Goal: Check status: Check status

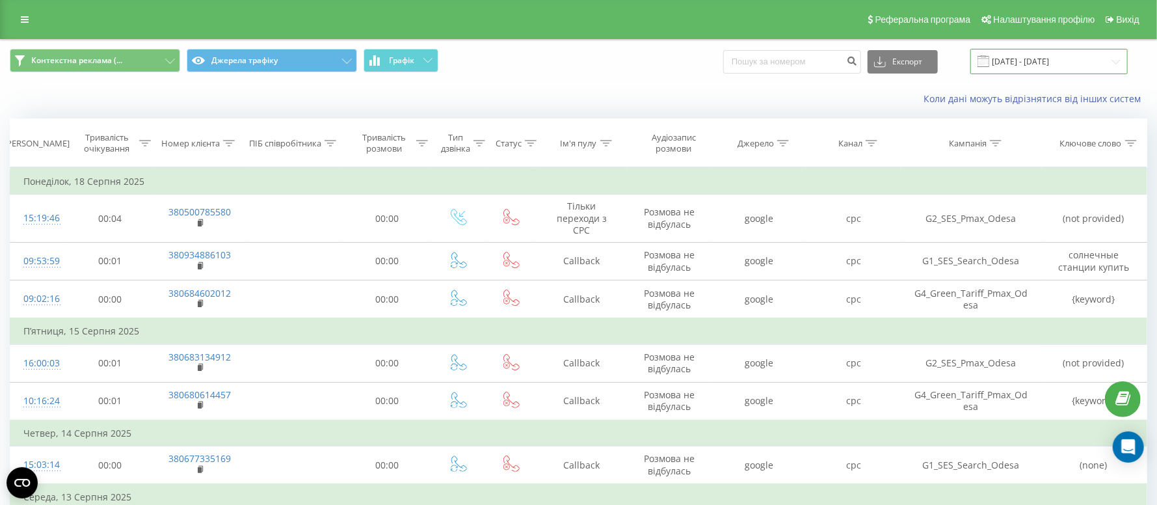
drag, startPoint x: 1016, startPoint y: 60, endPoint x: 1017, endPoint y: 68, distance: 8.6
click at [1017, 59] on input "[DATE] - [DATE]" at bounding box center [1049, 61] width 157 height 25
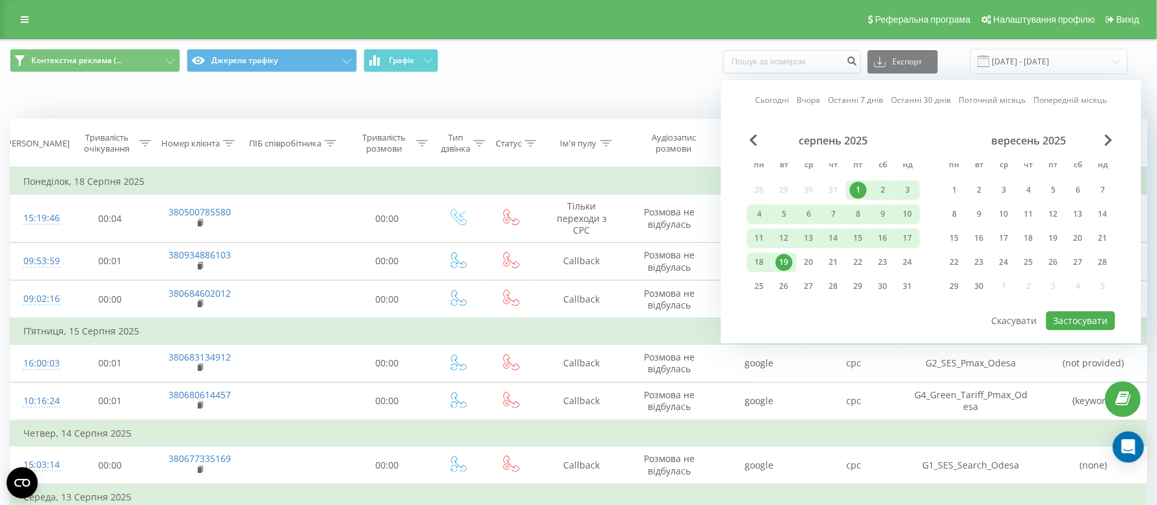
click at [786, 255] on div "19" at bounding box center [784, 262] width 17 height 17
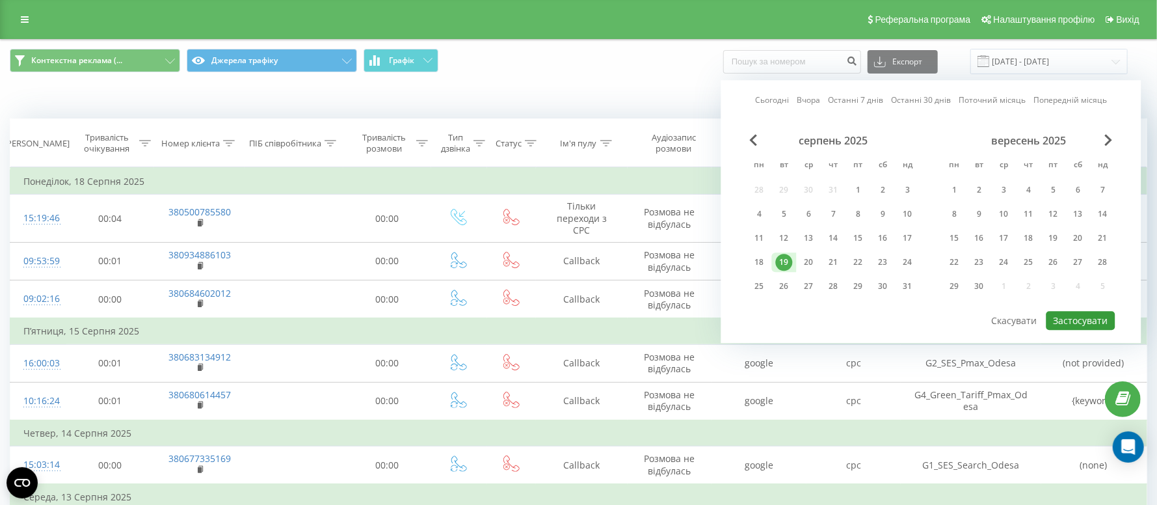
click at [1072, 317] on button "Застосувати" at bounding box center [1081, 320] width 69 height 19
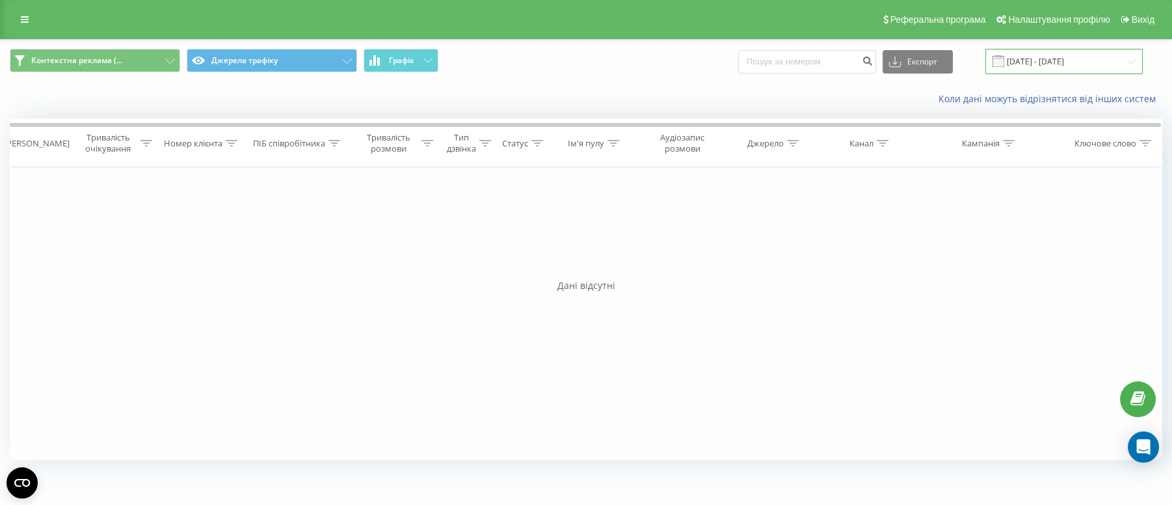
click at [1033, 53] on input "[DATE] - [DATE]" at bounding box center [1064, 61] width 157 height 25
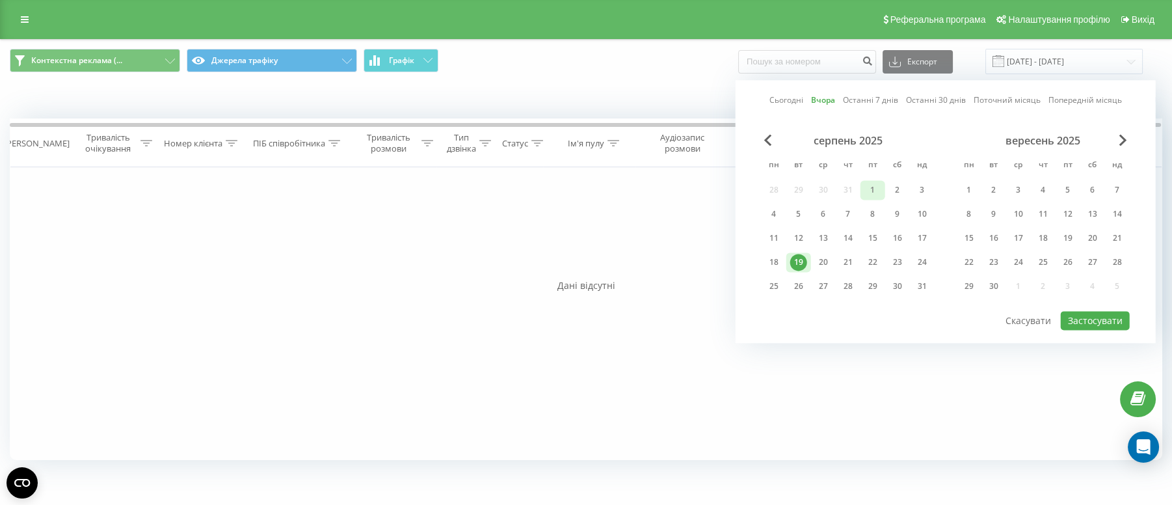
click at [871, 189] on div "1" at bounding box center [873, 190] width 17 height 17
click at [817, 261] on div "20" at bounding box center [823, 262] width 17 height 17
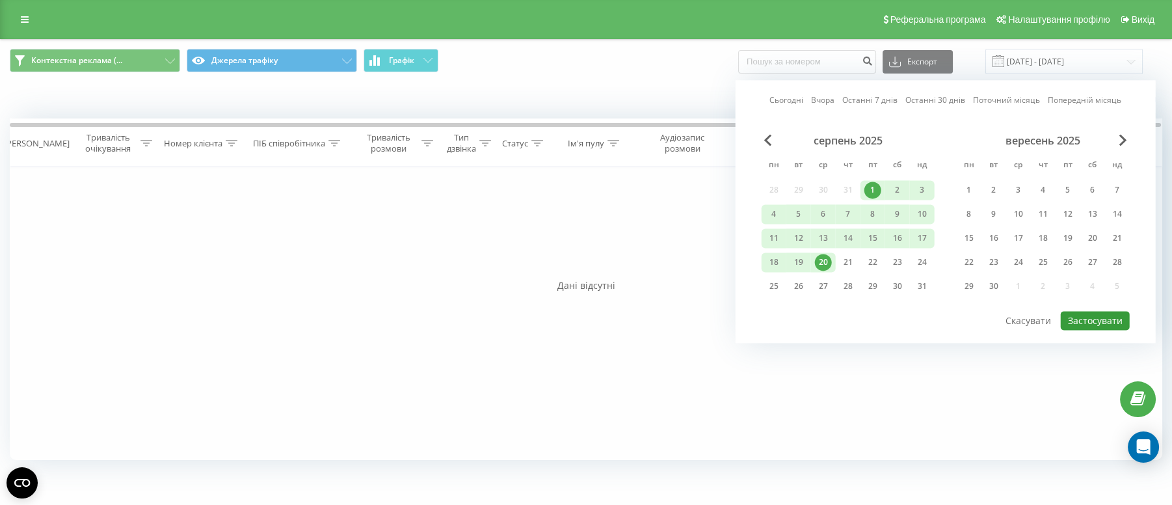
click at [1103, 316] on button "Застосувати" at bounding box center [1095, 320] width 69 height 19
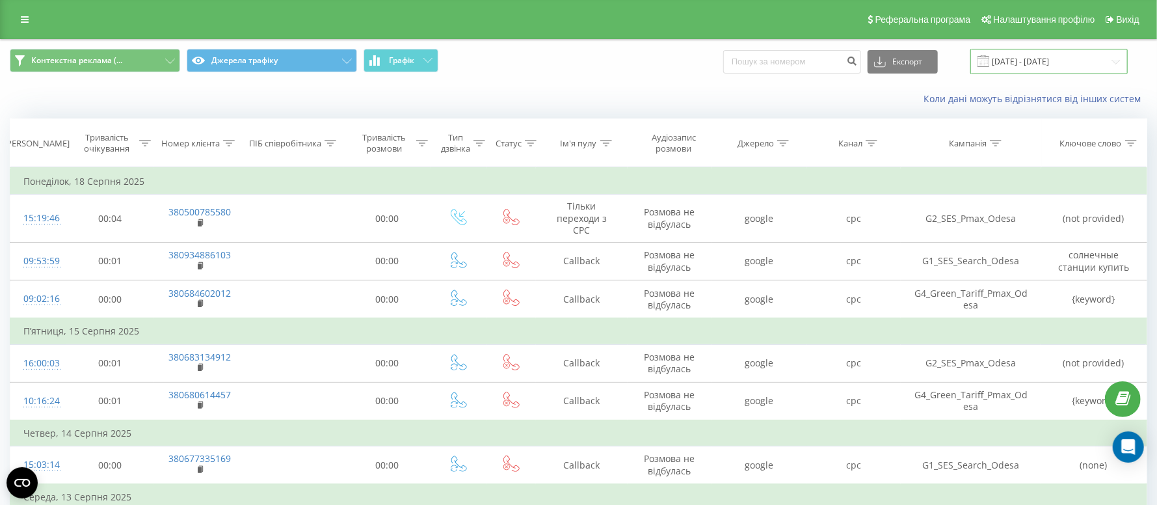
click at [1019, 53] on input "[DATE] - [DATE]" at bounding box center [1049, 61] width 157 height 25
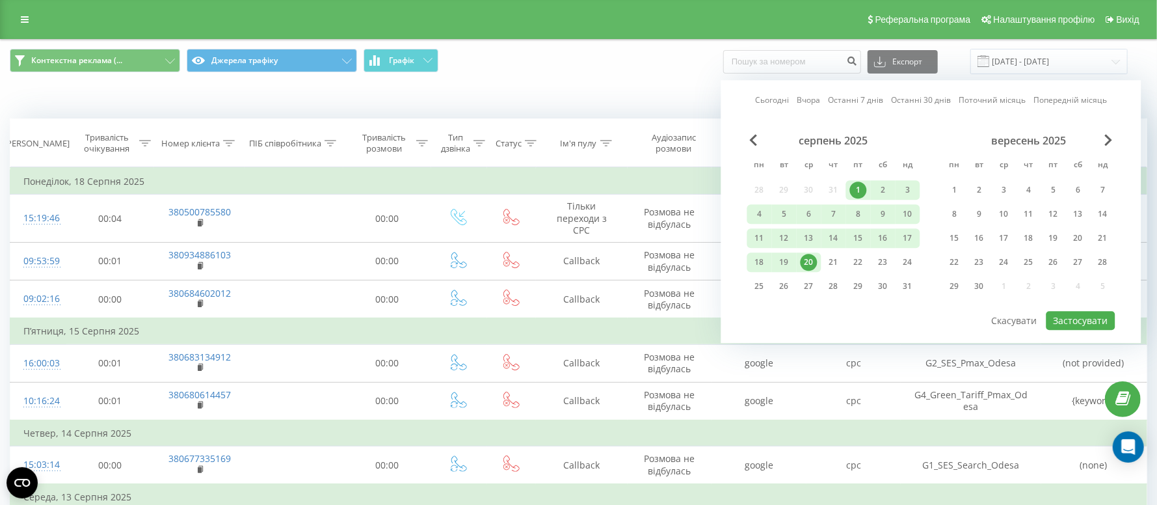
drag, startPoint x: 811, startPoint y: 258, endPoint x: 817, endPoint y: 254, distance: 6.7
click at [812, 257] on div "20" at bounding box center [809, 262] width 17 height 17
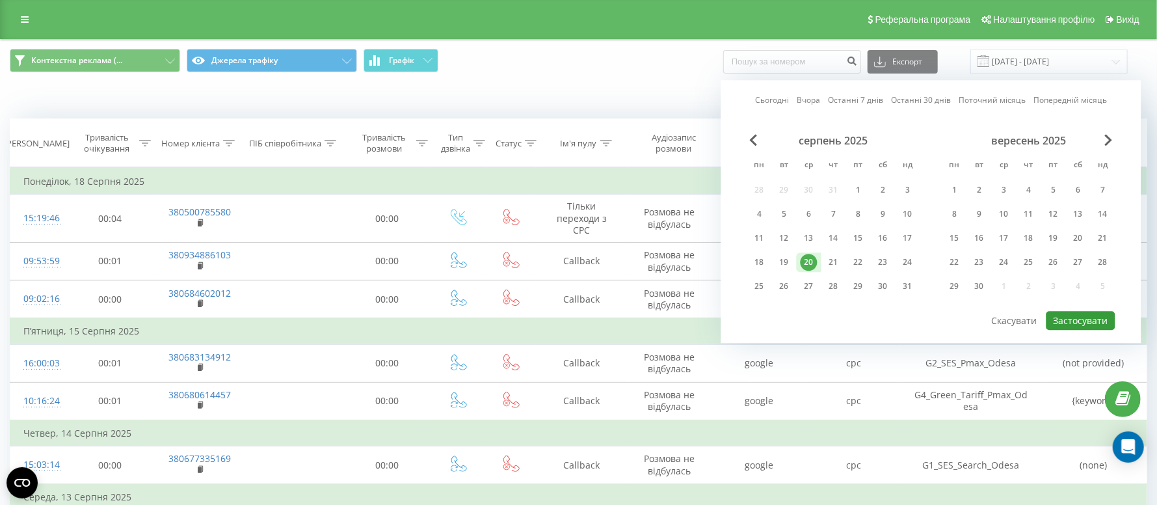
click at [1094, 323] on button "Застосувати" at bounding box center [1081, 320] width 69 height 19
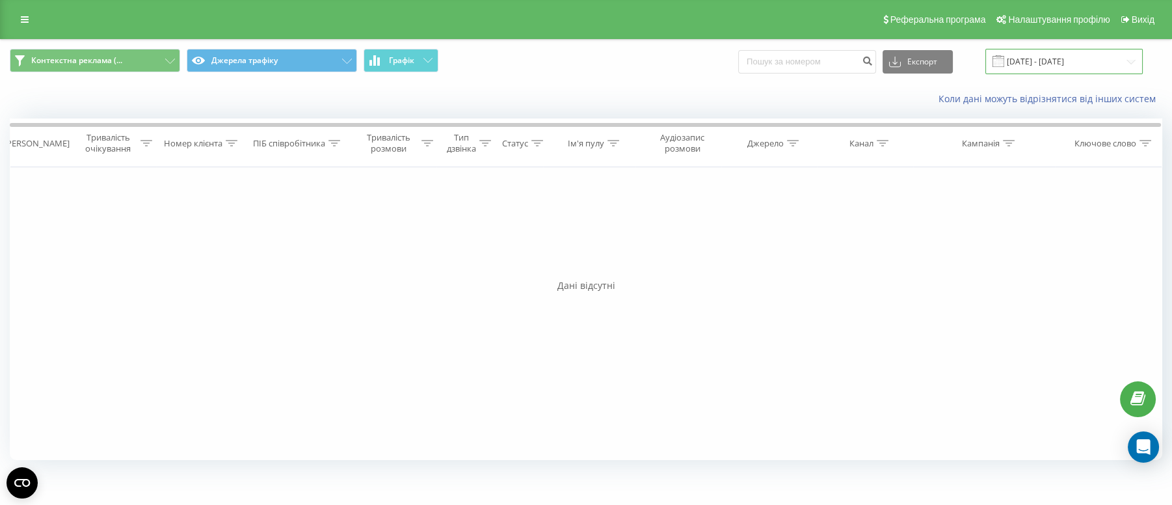
drag, startPoint x: 1032, startPoint y: 64, endPoint x: 1025, endPoint y: 69, distance: 8.8
click at [1032, 63] on input "[DATE] - [DATE]" at bounding box center [1064, 61] width 157 height 25
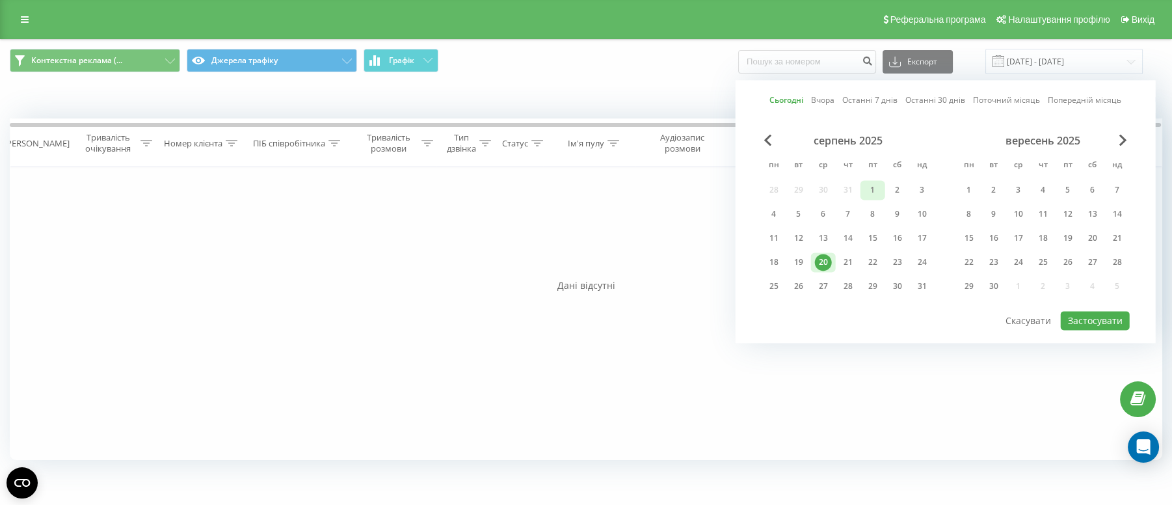
click at [877, 186] on div "1" at bounding box center [873, 190] width 17 height 17
click at [830, 258] on div "20" at bounding box center [823, 262] width 17 height 17
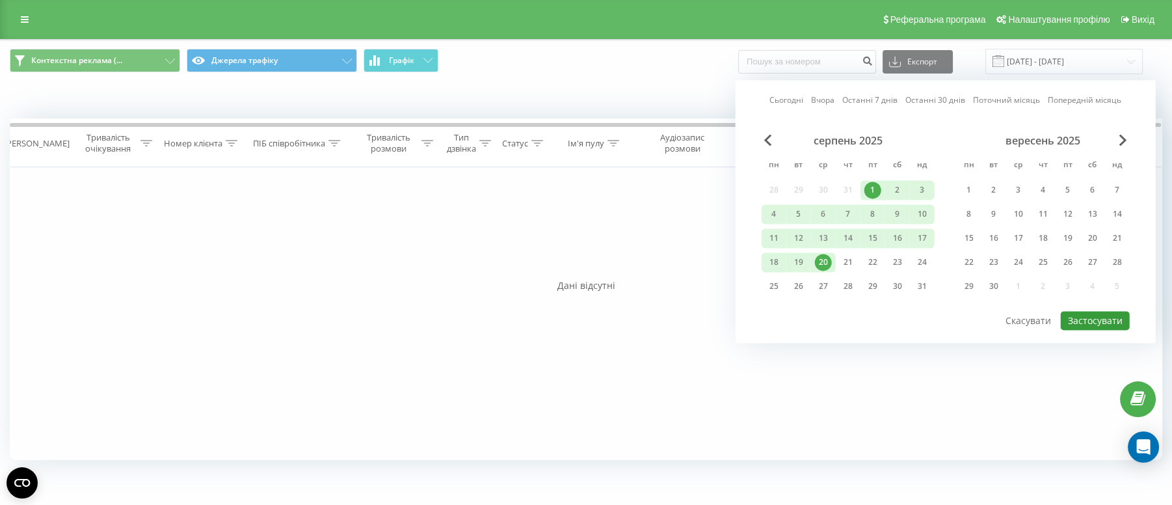
click at [1094, 317] on button "Застосувати" at bounding box center [1095, 320] width 69 height 19
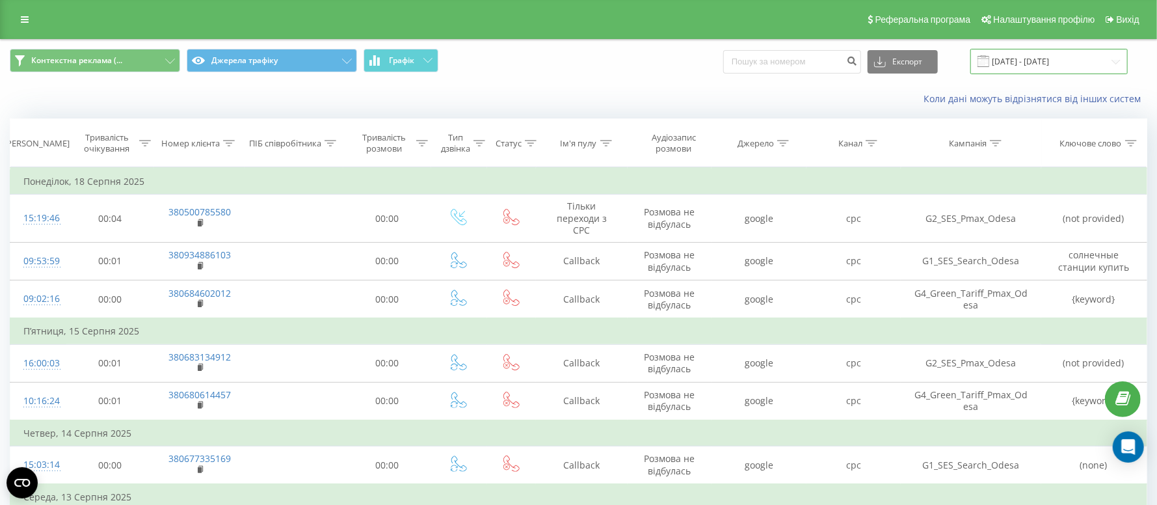
click at [1025, 57] on input "[DATE] - [DATE]" at bounding box center [1049, 61] width 157 height 25
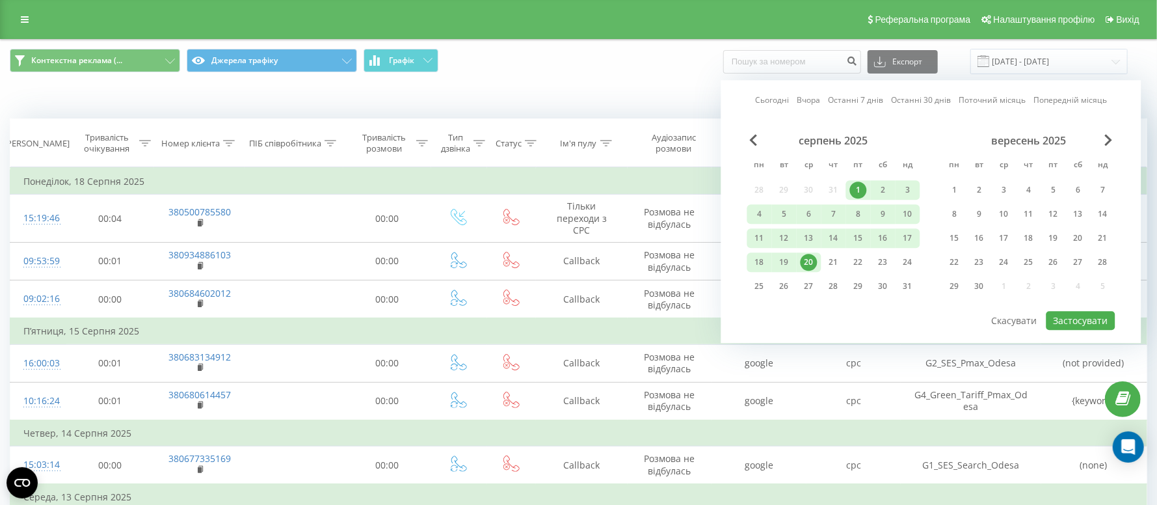
click at [810, 261] on div "20" at bounding box center [809, 262] width 17 height 17
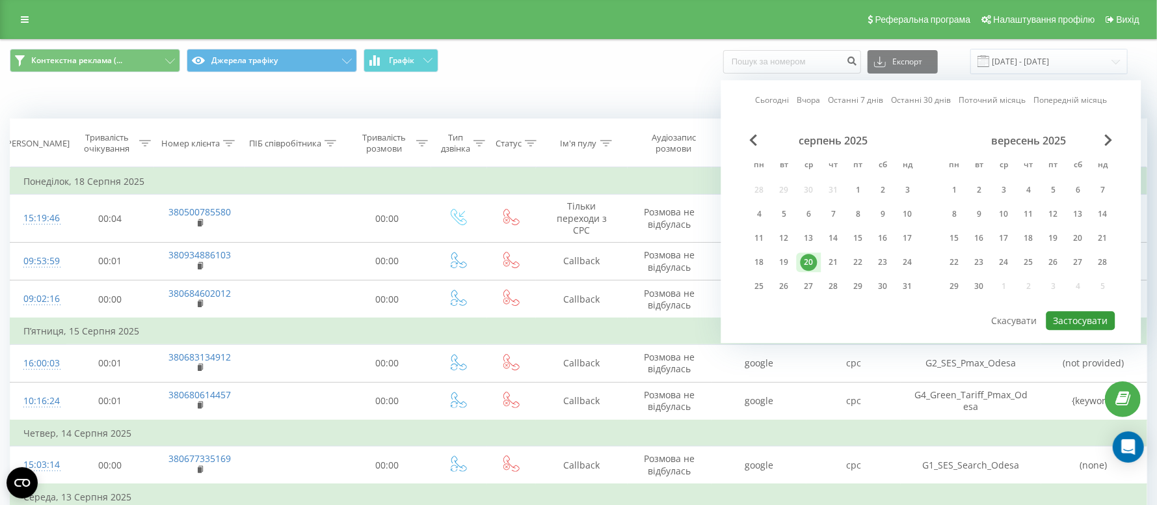
click at [1074, 316] on button "Застосувати" at bounding box center [1081, 320] width 69 height 19
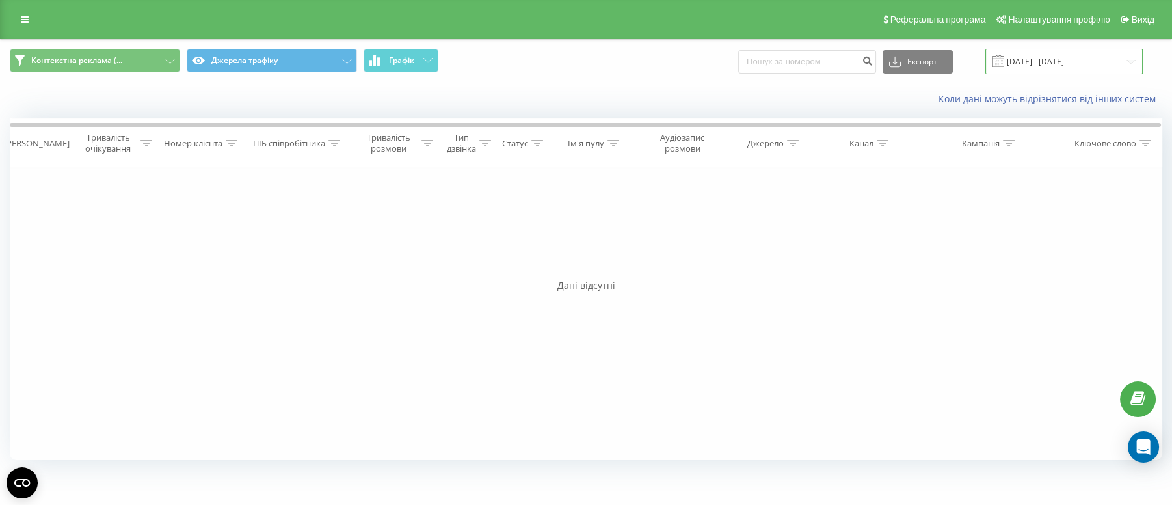
click at [1017, 66] on input "[DATE] - [DATE]" at bounding box center [1064, 61] width 157 height 25
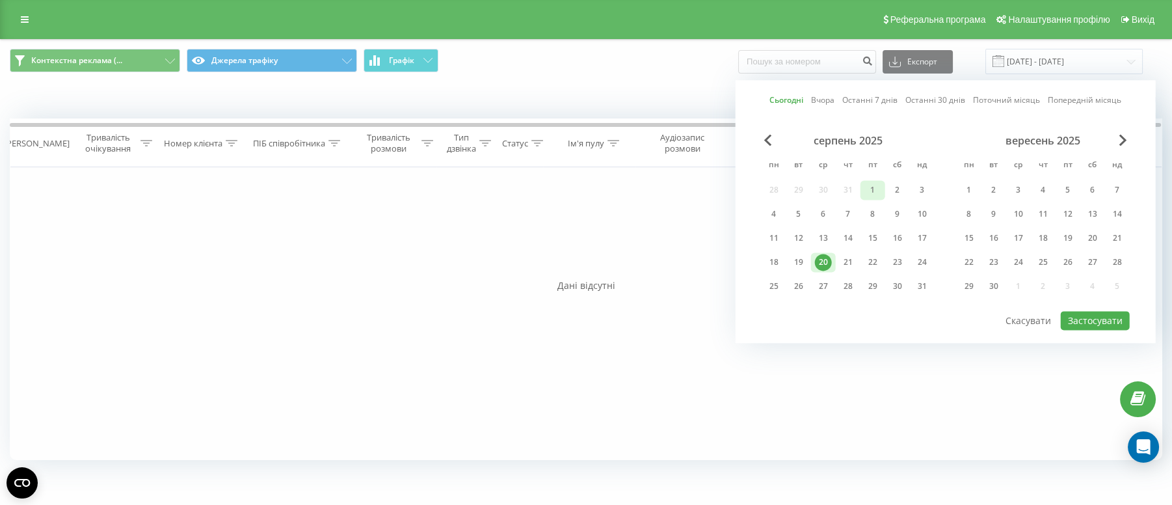
click at [869, 185] on div "1" at bounding box center [873, 190] width 17 height 17
drag, startPoint x: 831, startPoint y: 259, endPoint x: 844, endPoint y: 274, distance: 19.8
click at [830, 259] on div "20" at bounding box center [823, 262] width 17 height 17
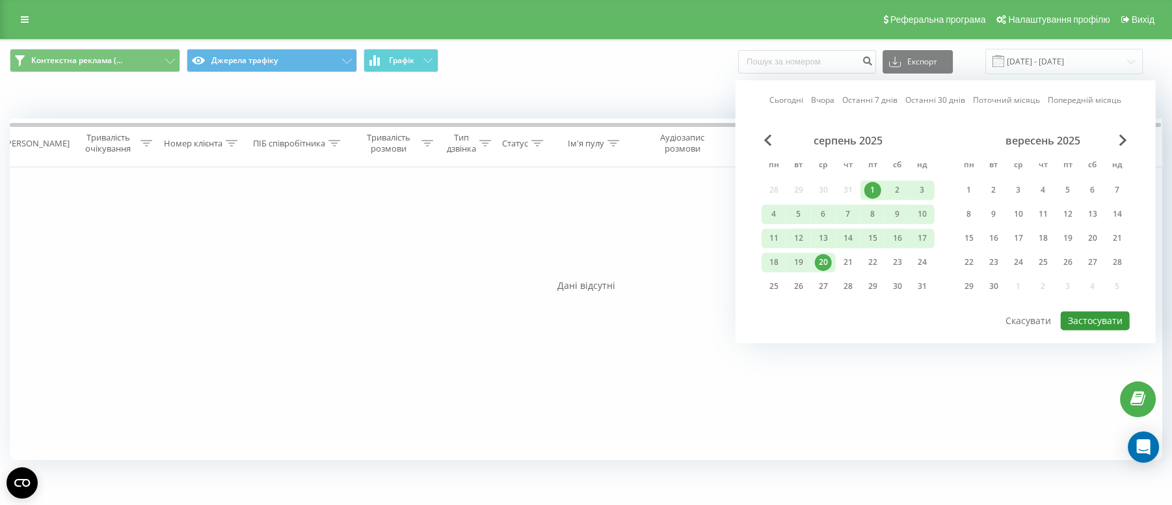
click at [1093, 313] on button "Застосувати" at bounding box center [1095, 320] width 69 height 19
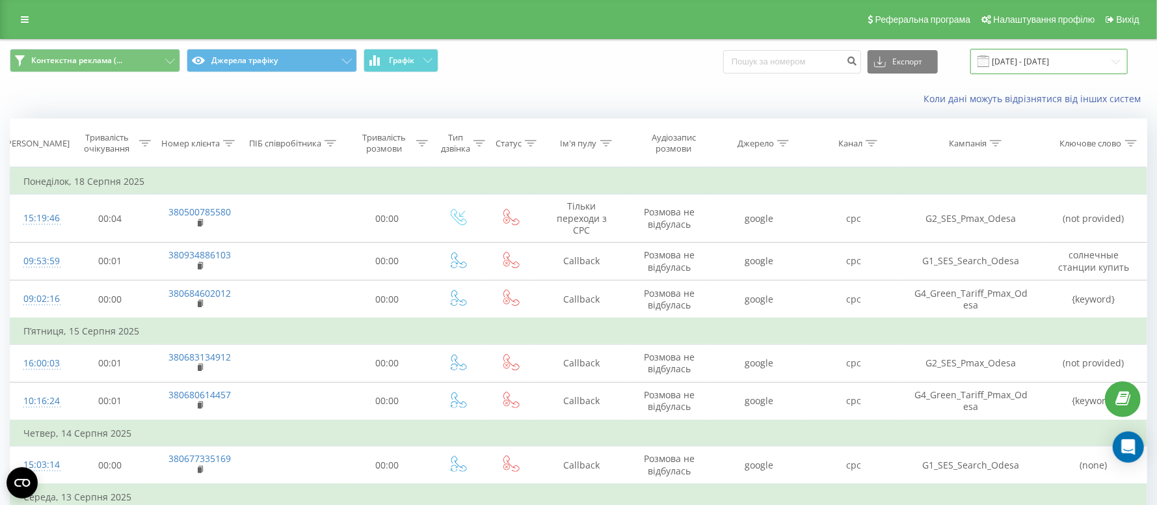
click at [1032, 58] on input "[DATE] - [DATE]" at bounding box center [1049, 61] width 157 height 25
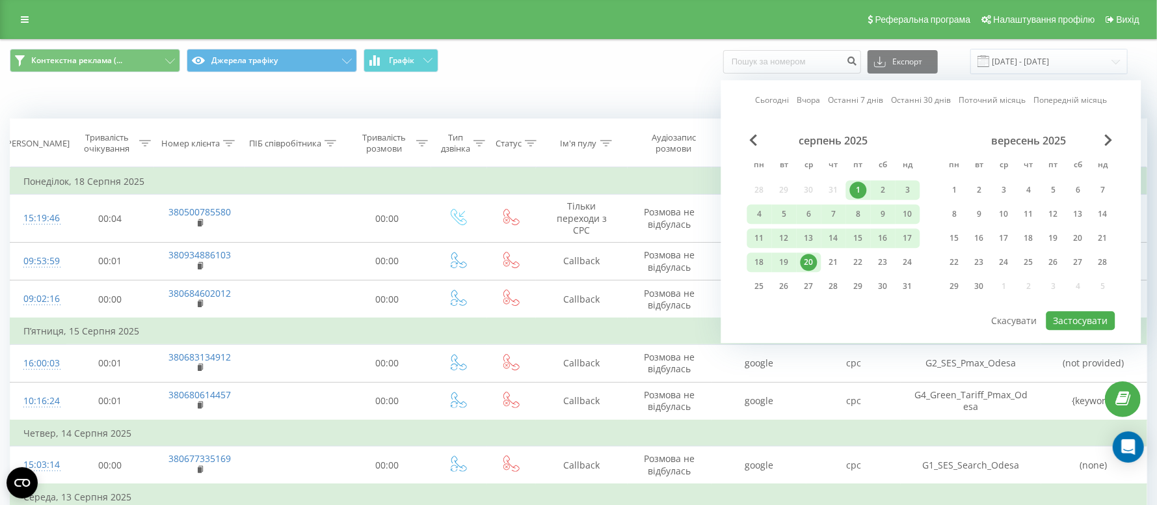
click at [811, 259] on div "20" at bounding box center [809, 262] width 17 height 17
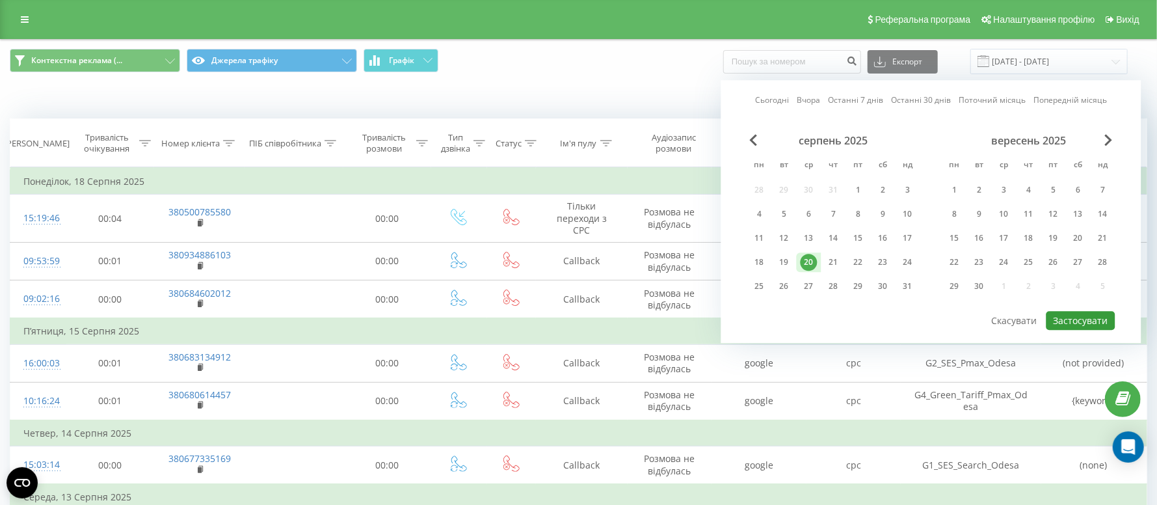
click at [1087, 318] on button "Застосувати" at bounding box center [1081, 320] width 69 height 19
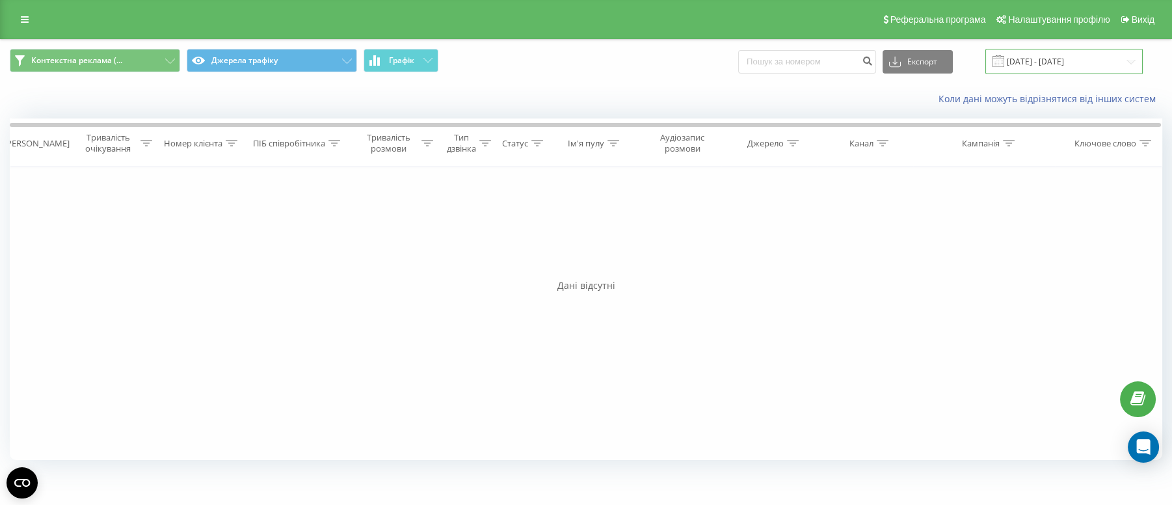
click at [1051, 58] on input "[DATE] - [DATE]" at bounding box center [1064, 61] width 157 height 25
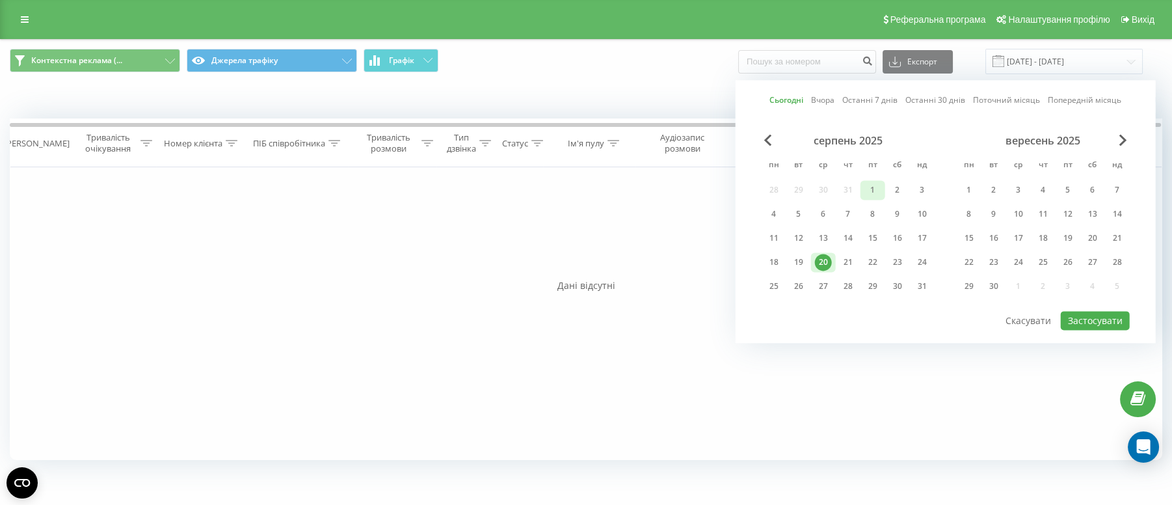
click at [871, 185] on div "1" at bounding box center [873, 190] width 17 height 17
click at [835, 253] on div "20" at bounding box center [823, 262] width 25 height 20
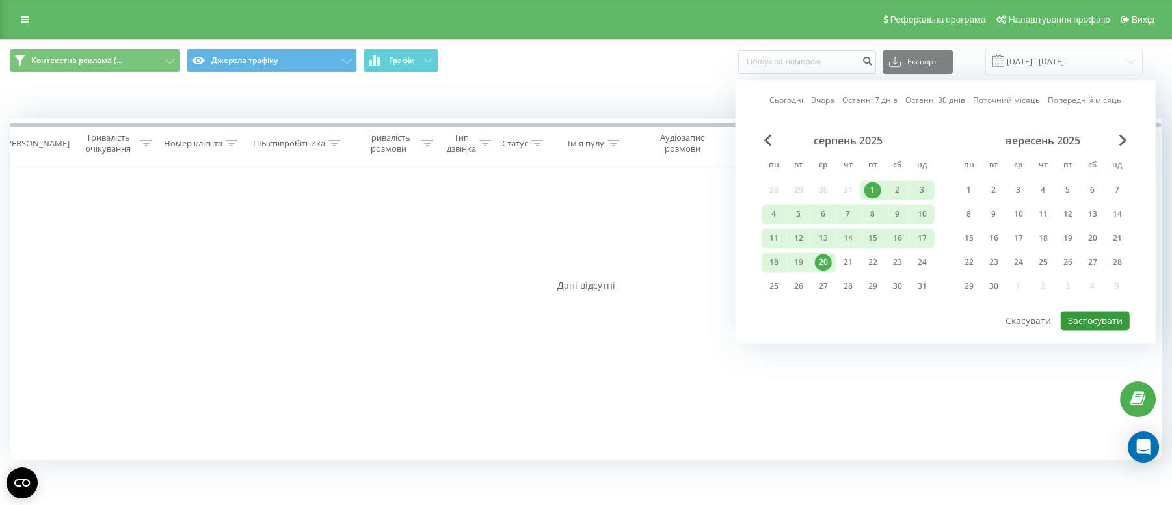
click at [1090, 323] on button "Застосувати" at bounding box center [1095, 320] width 69 height 19
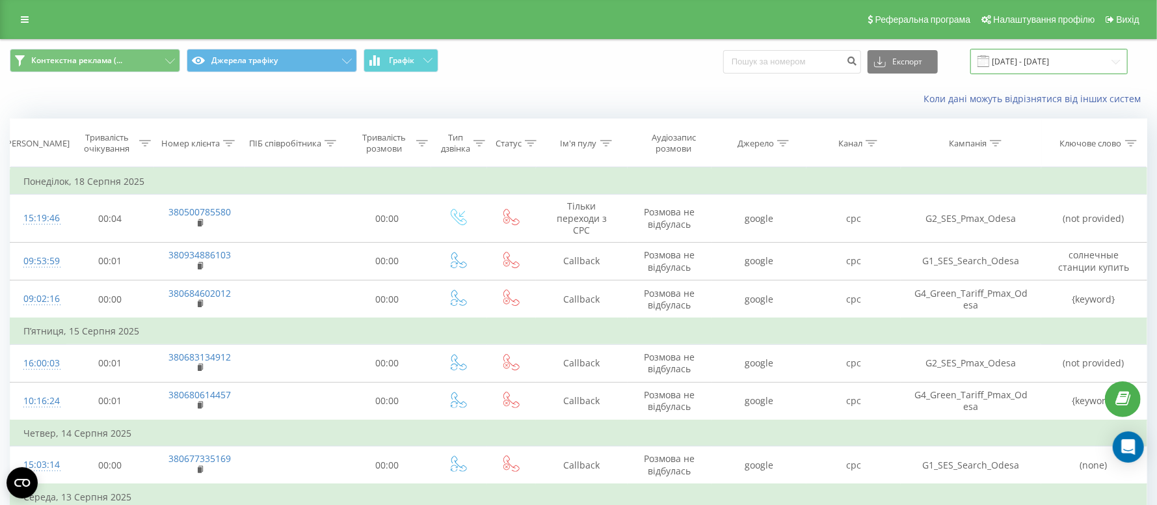
drag, startPoint x: 1030, startPoint y: 62, endPoint x: 1033, endPoint y: 73, distance: 10.7
click at [1030, 62] on input "[DATE] - [DATE]" at bounding box center [1049, 61] width 157 height 25
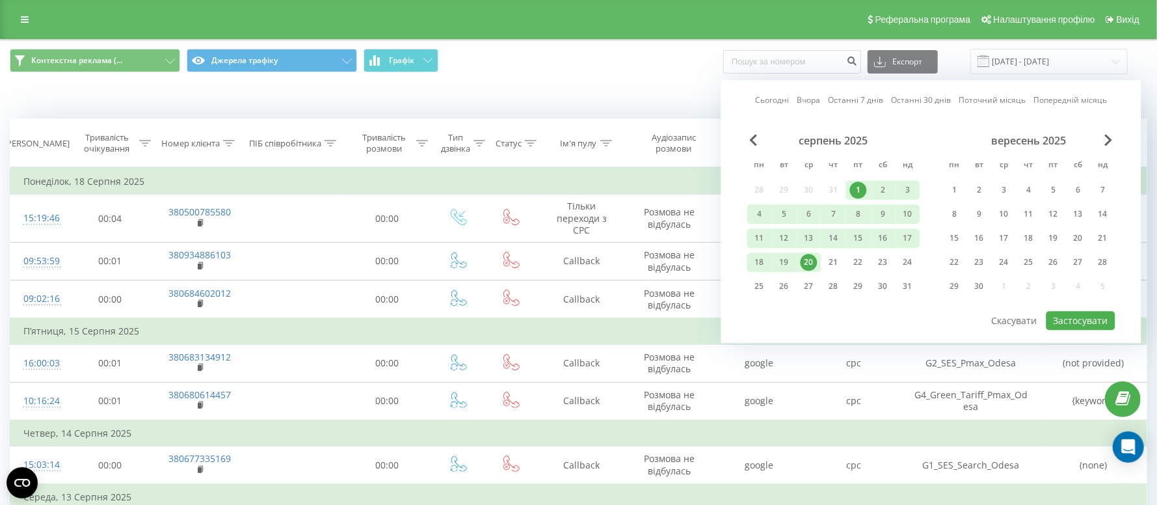
click at [805, 252] on div "20" at bounding box center [809, 262] width 25 height 20
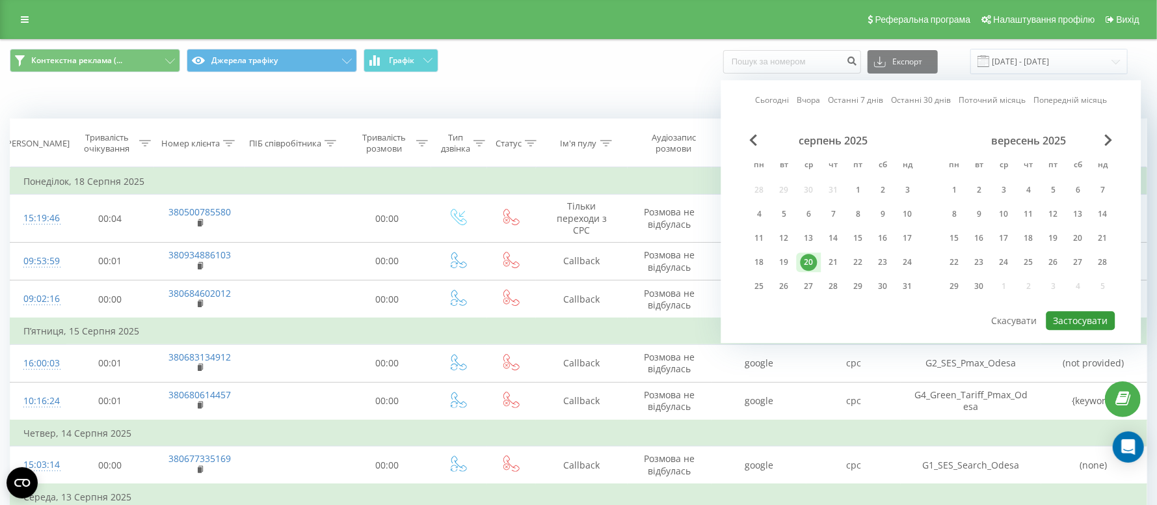
click at [1075, 312] on button "Застосувати" at bounding box center [1081, 320] width 69 height 19
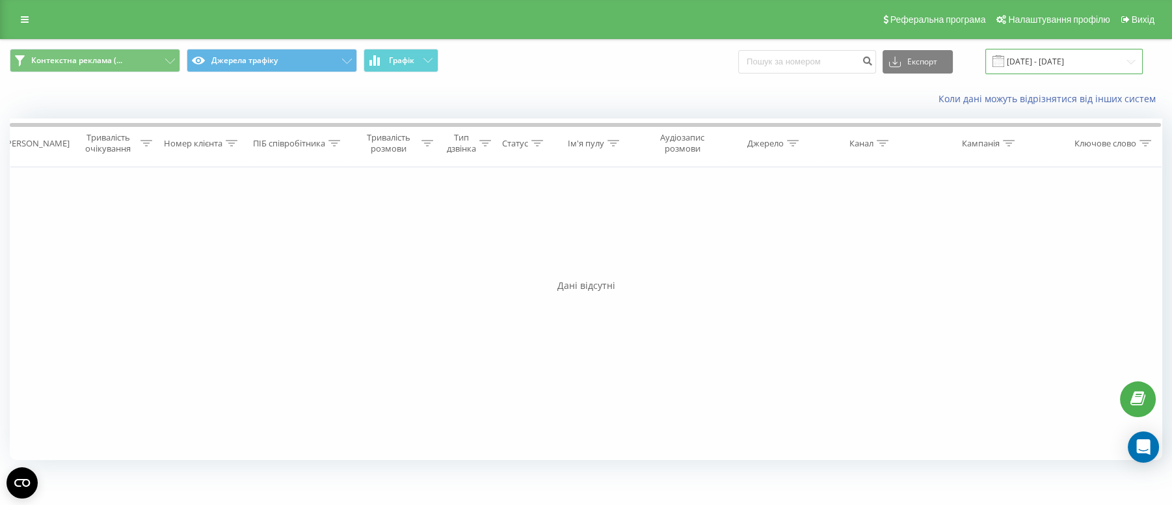
click at [1066, 58] on input "[DATE] - [DATE]" at bounding box center [1064, 61] width 157 height 25
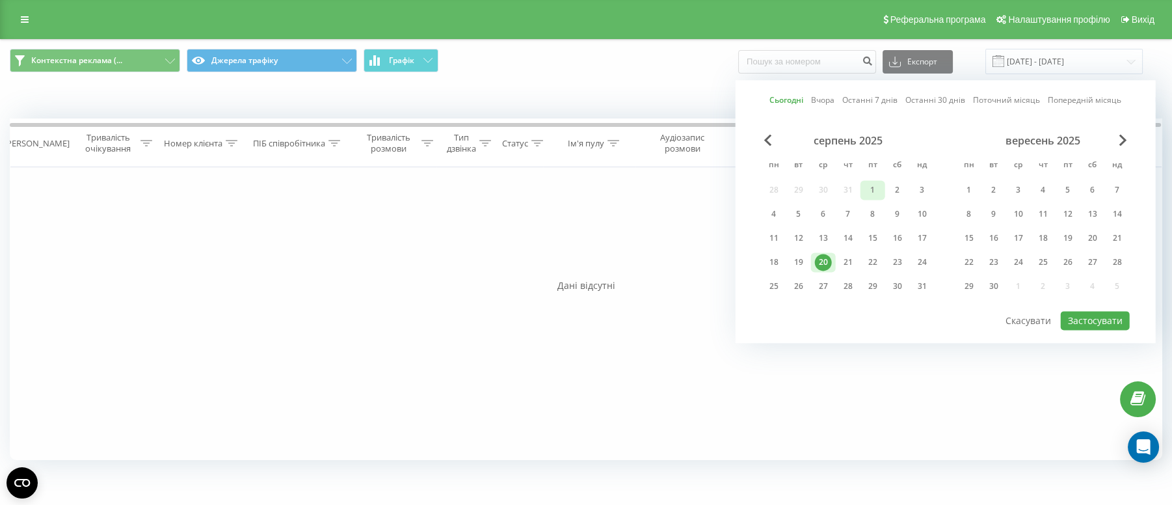
click at [870, 195] on div "1" at bounding box center [873, 190] width 17 height 17
click at [829, 263] on div "20" at bounding box center [823, 262] width 17 height 17
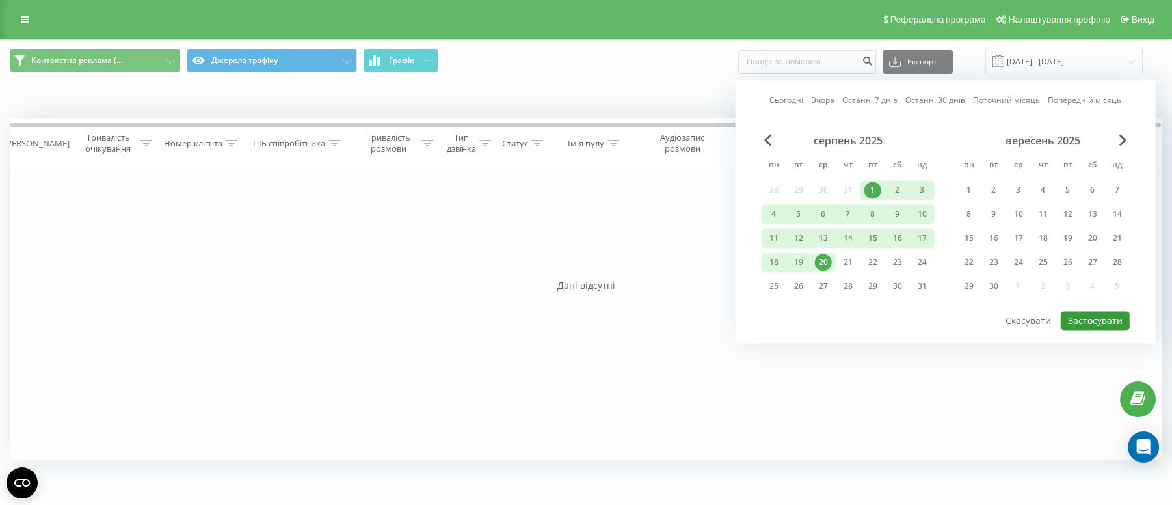
click at [1116, 321] on button "Застосувати" at bounding box center [1095, 320] width 69 height 19
type input "[DATE] - [DATE]"
